Goal: Information Seeking & Learning: Check status

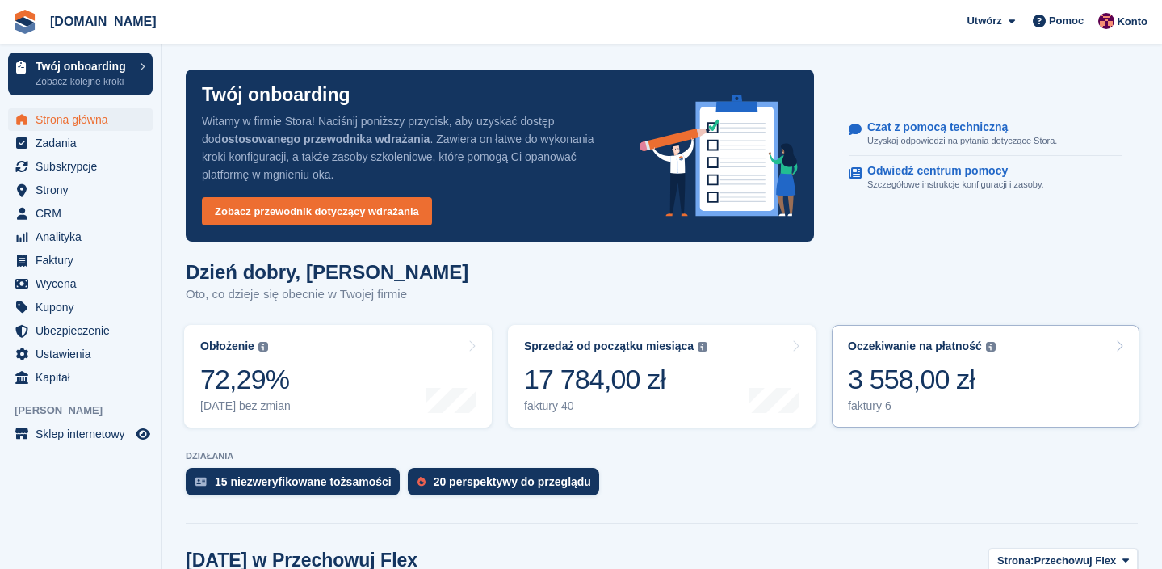
click at [856, 385] on div "3 558,00 zł" at bounding box center [922, 379] width 148 height 33
click at [91, 246] on span "Analityka" at bounding box center [84, 236] width 97 height 23
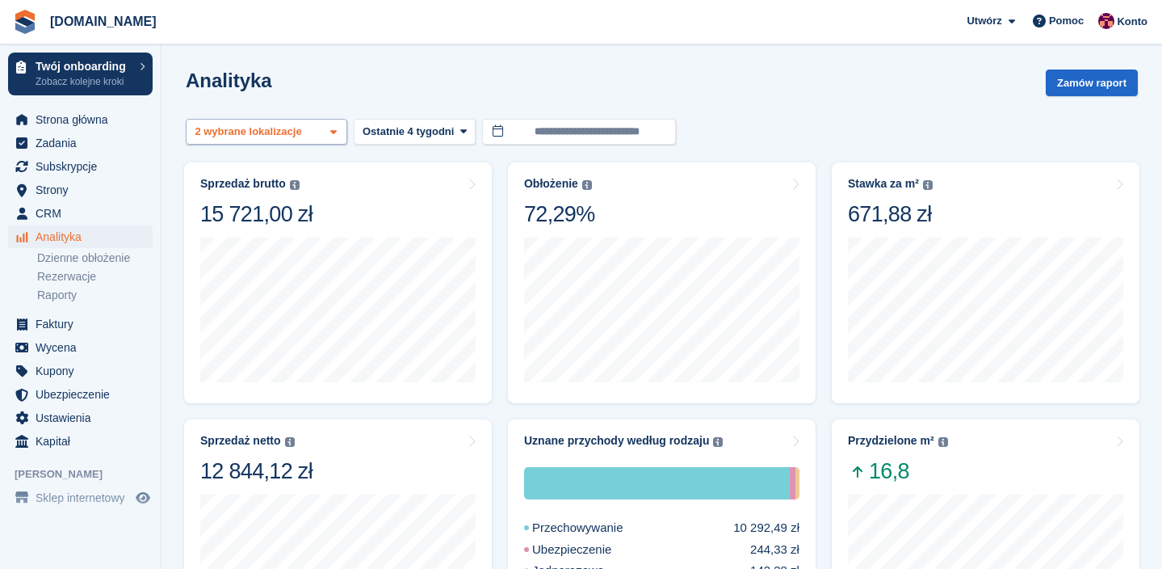
click at [318, 133] on div "Przechowuj Flex 2 wybrane lokalizacje" at bounding box center [267, 132] width 162 height 27
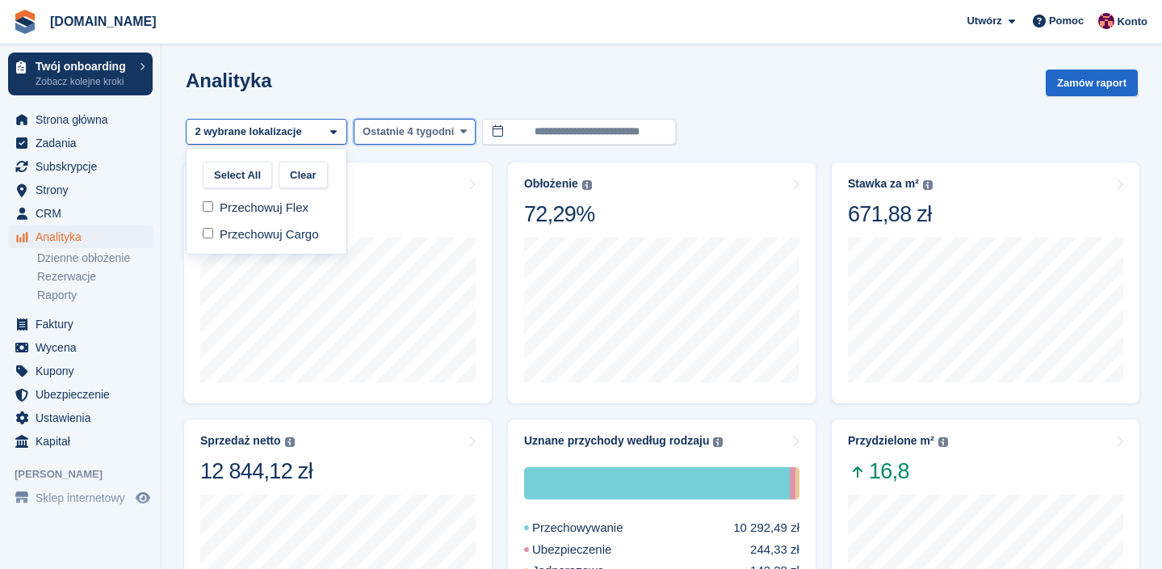
click at [409, 141] on button "Ostatnie 4 tygodni" at bounding box center [415, 132] width 122 height 27
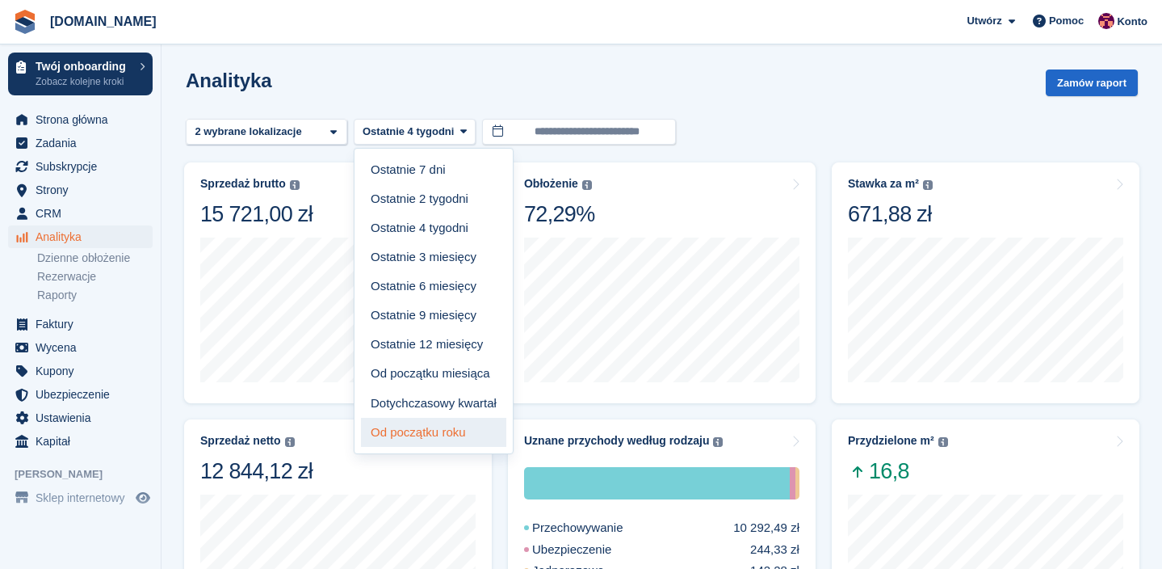
click at [420, 440] on link "Od początku roku" at bounding box center [433, 432] width 145 height 29
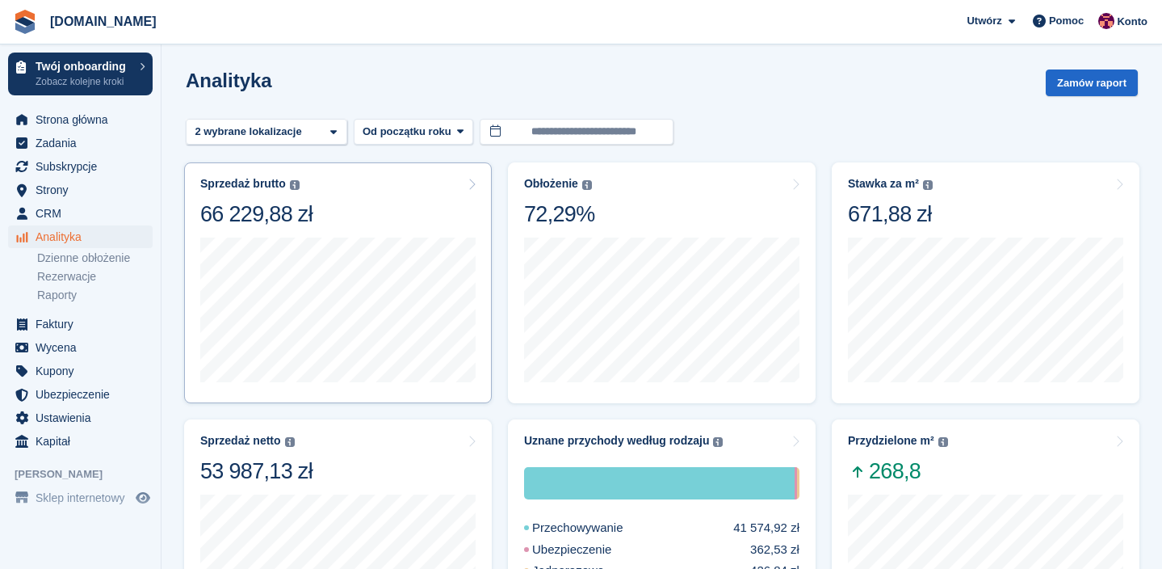
click at [418, 202] on div "Sprzedaż brutto Suma wszystkich sfinalizowanych faktur po uwzględnieniu rabatu …" at bounding box center [337, 202] width 275 height 51
